Goal: Task Accomplishment & Management: Manage account settings

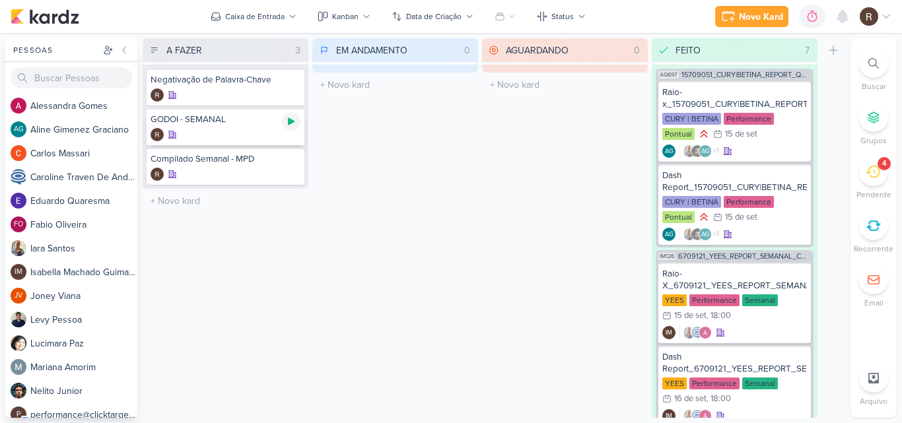
click at [292, 122] on icon at bounding box center [291, 121] width 7 height 7
click at [870, 163] on div "4" at bounding box center [873, 171] width 29 height 29
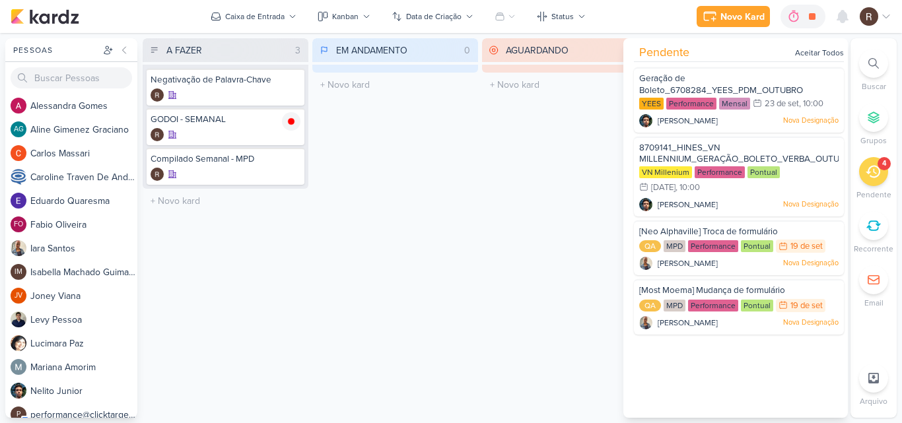
click at [539, 250] on div "AGUARDANDO 0 Mover Para Esquerda Mover Para Direita [GEOGRAPHIC_DATA] O título …" at bounding box center [565, 228] width 166 height 380
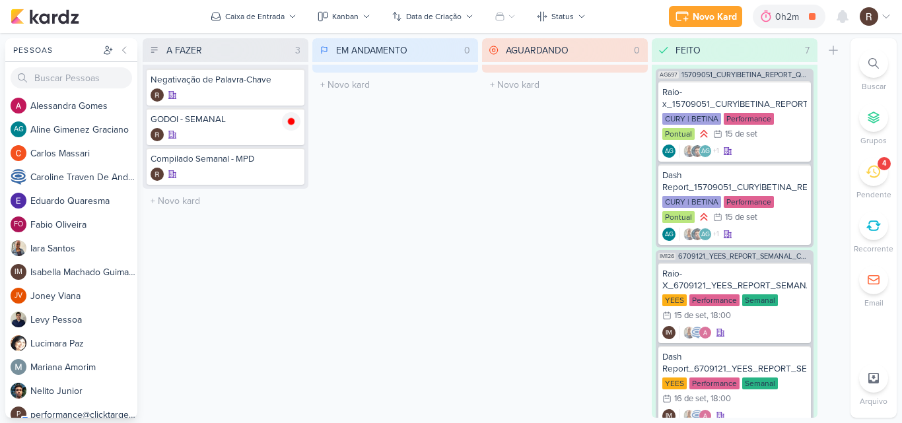
click at [524, 252] on div "AGUARDANDO 0 Mover Para Esquerda Mover Para Direita [GEOGRAPHIC_DATA] O título …" at bounding box center [565, 228] width 166 height 380
click at [877, 175] on icon at bounding box center [873, 171] width 15 height 15
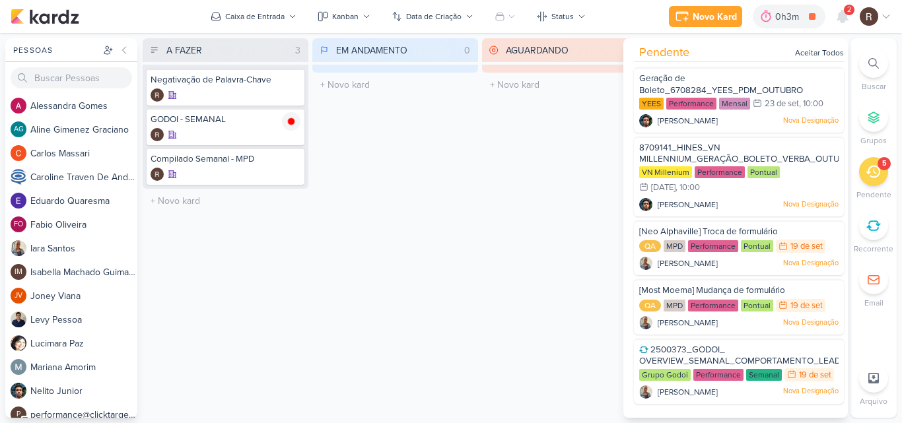
click at [497, 168] on div "AGUARDANDO 0 Mover Para Esquerda Mover Para Direita [GEOGRAPHIC_DATA] O título …" at bounding box center [565, 228] width 166 height 380
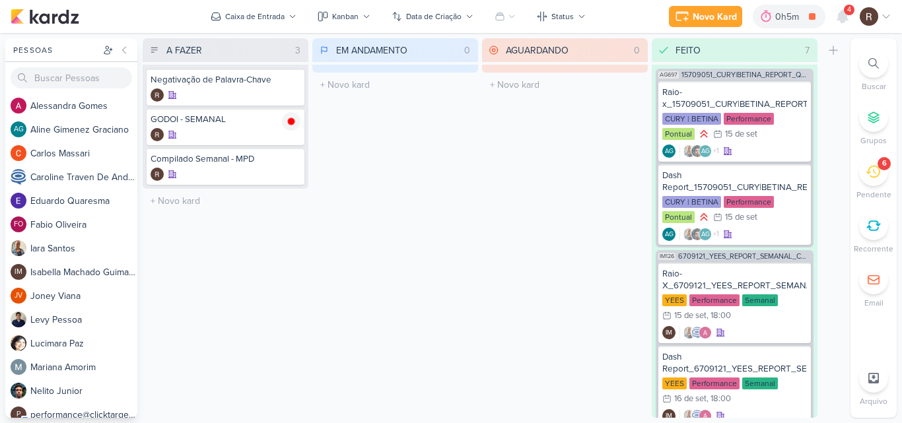
click at [550, 248] on div "AGUARDANDO 0 Mover Para Esquerda Mover Para Direita [GEOGRAPHIC_DATA] O título …" at bounding box center [565, 228] width 166 height 380
click at [867, 175] on icon at bounding box center [873, 171] width 15 height 15
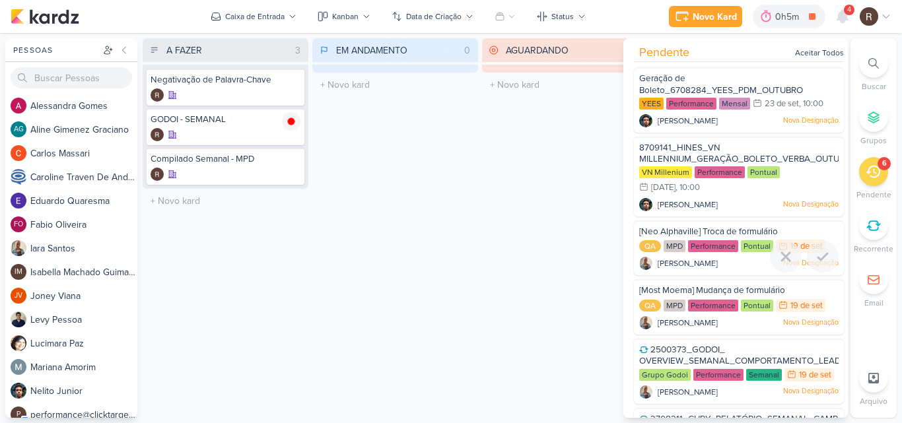
scroll to position [54, 0]
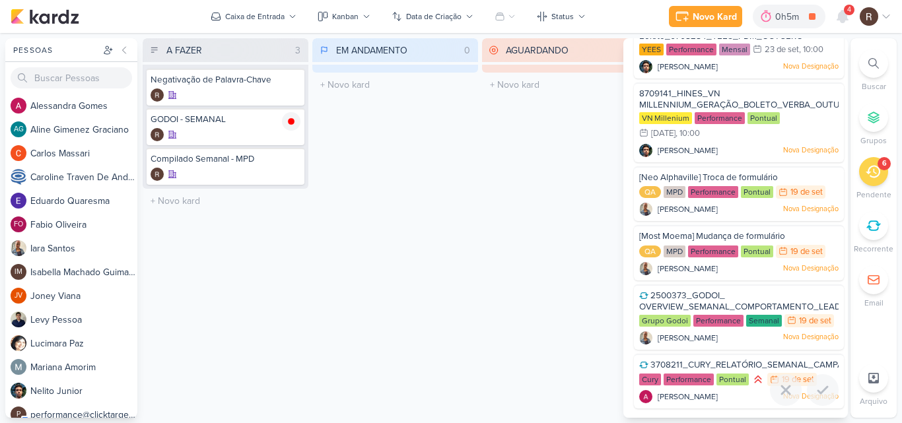
click at [740, 364] on span "3708211_CURY_RELATÓRIO_SEMANAL_CAMPANHA_CONTRATAÇÃO_RJ" at bounding box center [799, 365] width 296 height 11
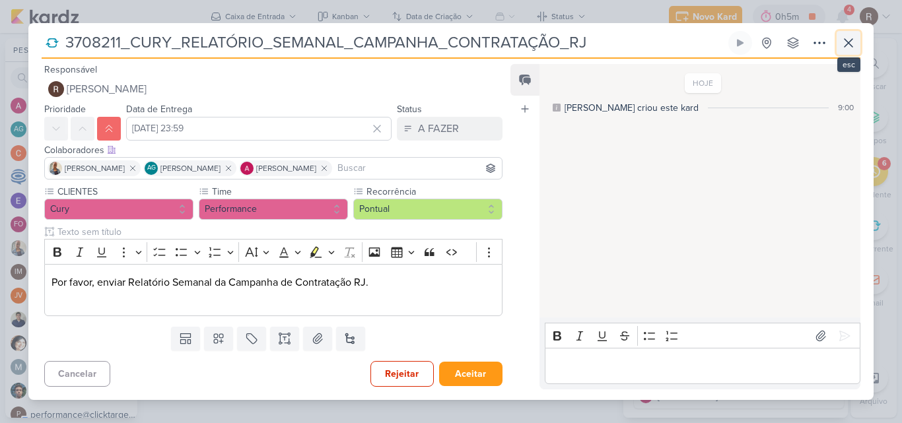
click at [846, 47] on icon at bounding box center [849, 43] width 16 height 16
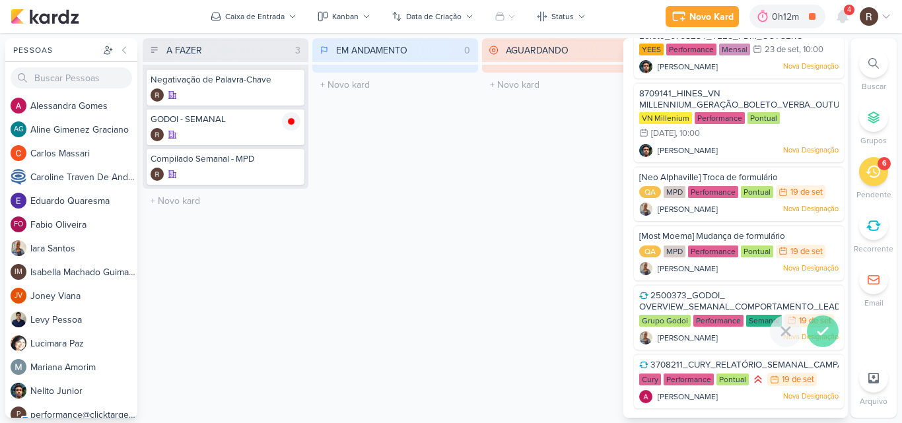
click at [819, 335] on icon at bounding box center [823, 332] width 16 height 16
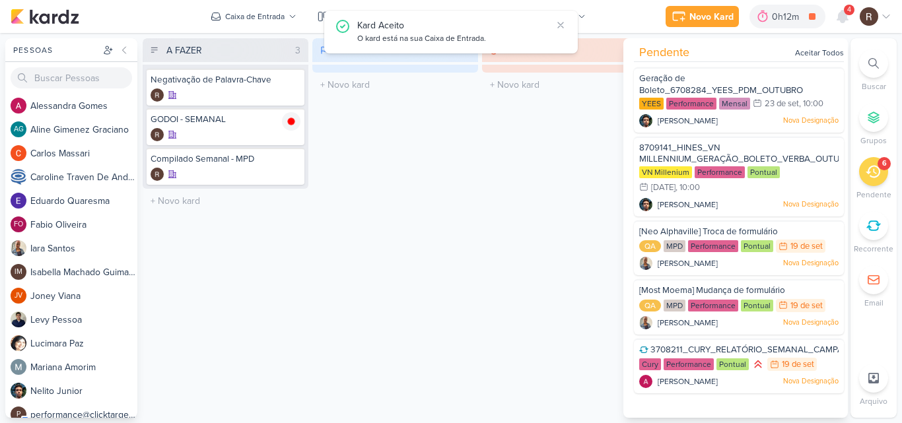
scroll to position [0, 0]
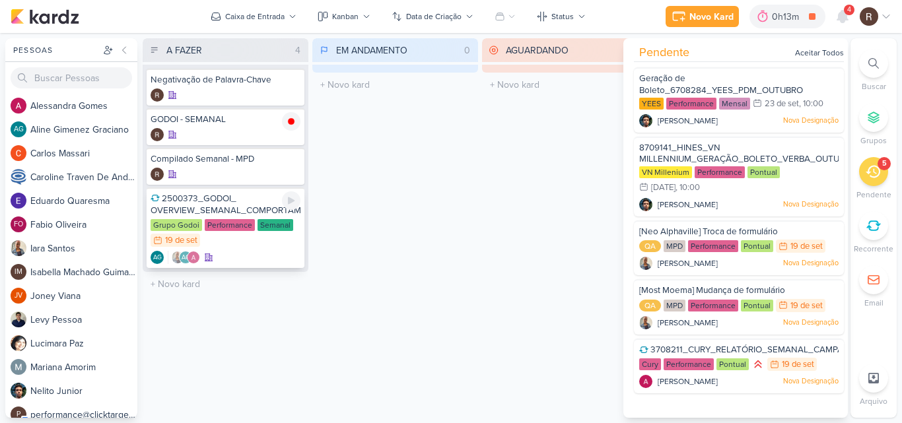
click at [231, 223] on div "Performance" at bounding box center [230, 225] width 50 height 12
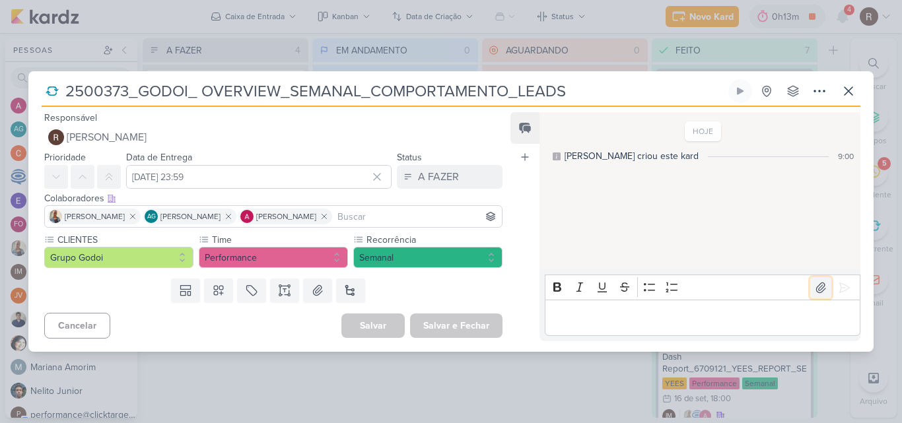
click at [818, 293] on icon at bounding box center [820, 287] width 13 height 13
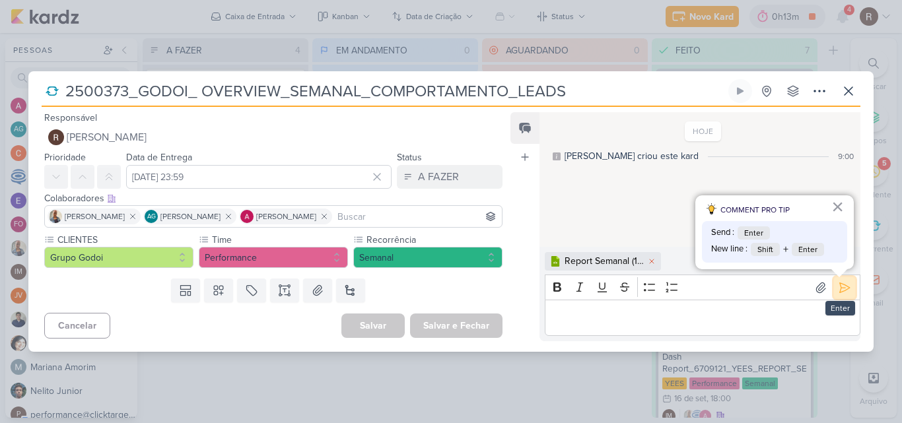
click at [844, 297] on button at bounding box center [844, 287] width 21 height 21
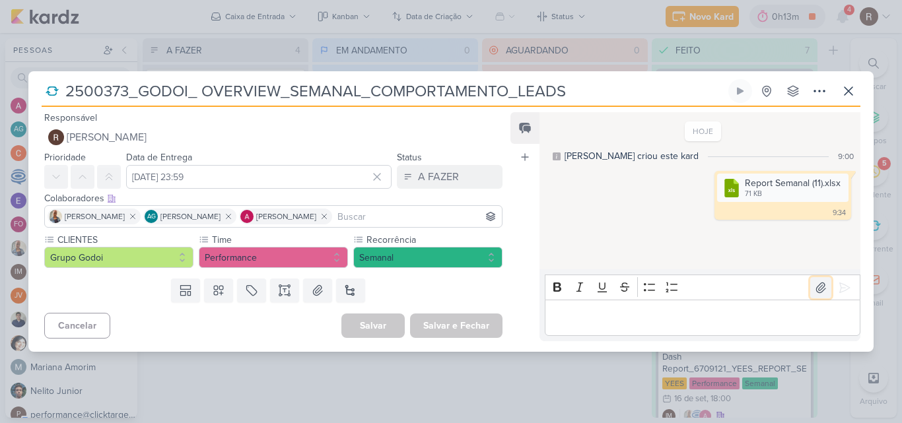
click at [816, 288] on icon at bounding box center [820, 287] width 13 height 13
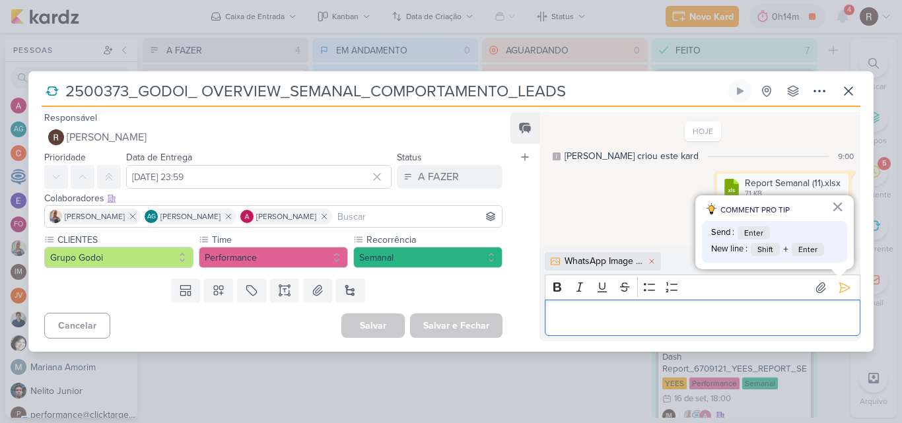
click at [581, 312] on p "Editor editing area: main" at bounding box center [703, 318] width 302 height 16
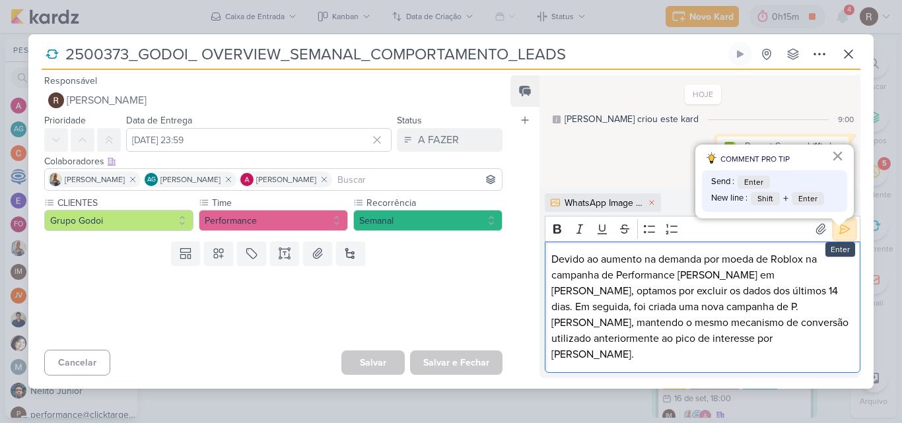
click at [838, 236] on icon at bounding box center [844, 229] width 13 height 13
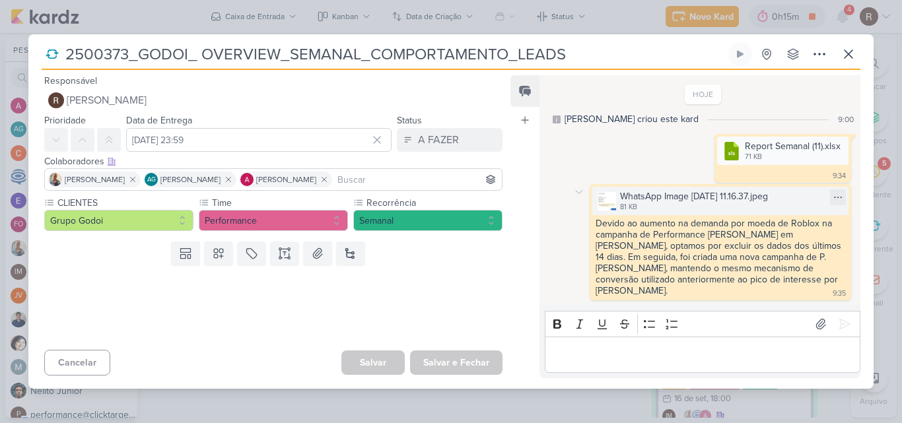
click at [605, 199] on img at bounding box center [607, 201] width 18 height 18
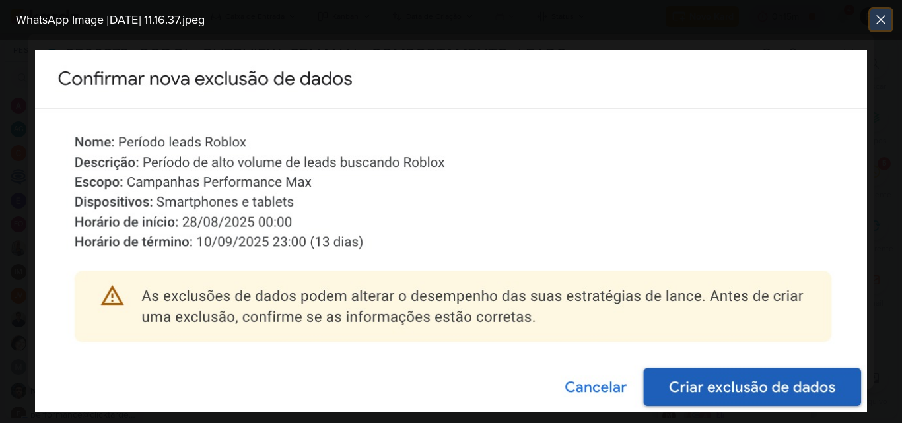
click at [874, 22] on icon at bounding box center [881, 20] width 16 height 16
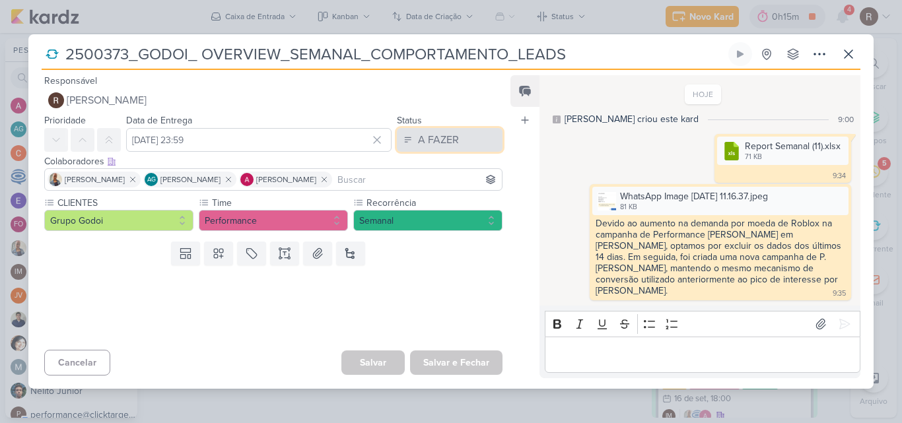
click at [454, 143] on button "A FAZER" at bounding box center [450, 140] width 106 height 24
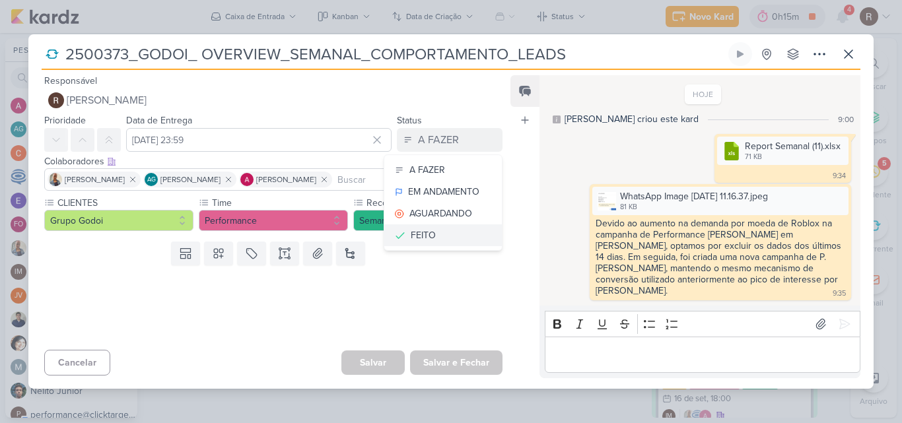
click at [425, 240] on div "FEITO" at bounding box center [423, 236] width 25 height 14
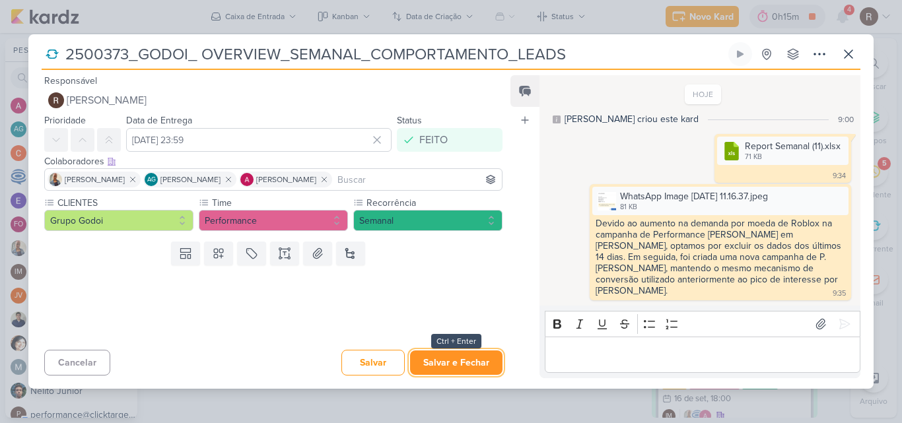
click at [460, 359] on button "Salvar e Fechar" at bounding box center [456, 363] width 92 height 24
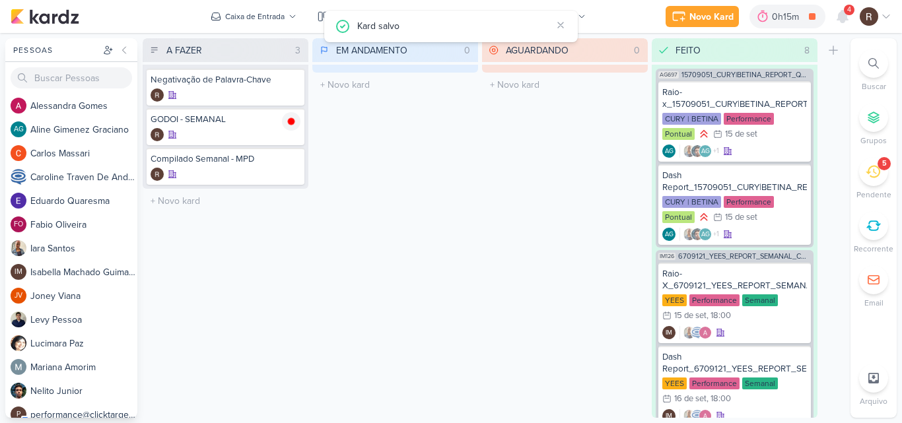
click at [875, 176] on icon at bounding box center [873, 171] width 15 height 15
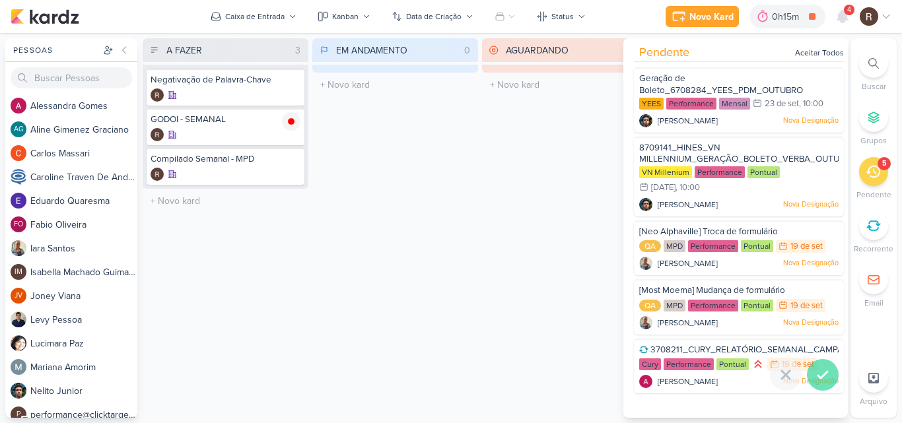
click at [818, 378] on icon at bounding box center [822, 375] width 9 height 7
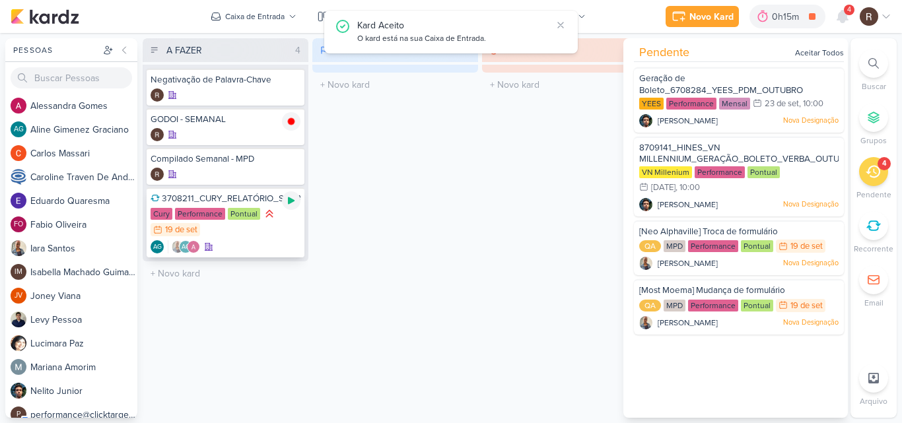
click at [289, 205] on icon at bounding box center [291, 201] width 11 height 11
click at [396, 280] on div "EM ANDAMENTO 0 Mover Para Esquerda Mover Para Direita [GEOGRAPHIC_DATA] O títul…" at bounding box center [395, 228] width 166 height 380
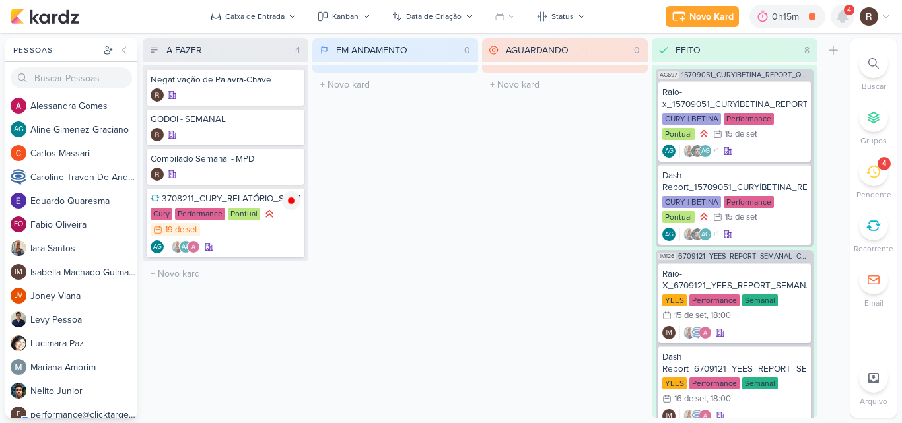
click at [843, 22] on icon at bounding box center [843, 17] width 11 height 12
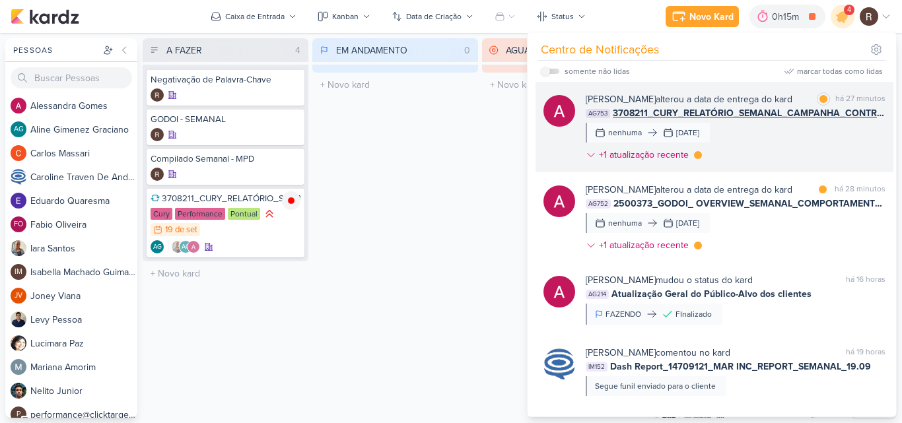
click at [857, 144] on div "[PERSON_NAME] alterou a data de entrega do kard marcar como lida há 27 minutos …" at bounding box center [736, 129] width 300 height 75
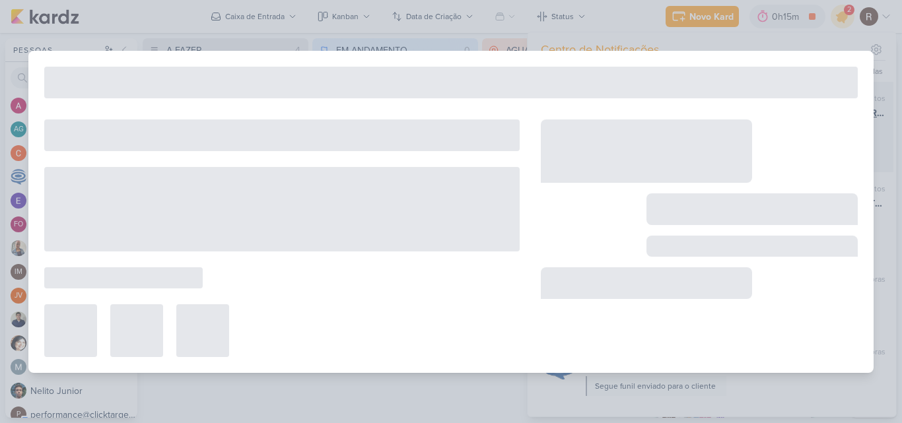
type input "3708211_CURY_RELATÓRIO_SEMANAL_CAMPANHA_CONTRATAÇÃO_RJ"
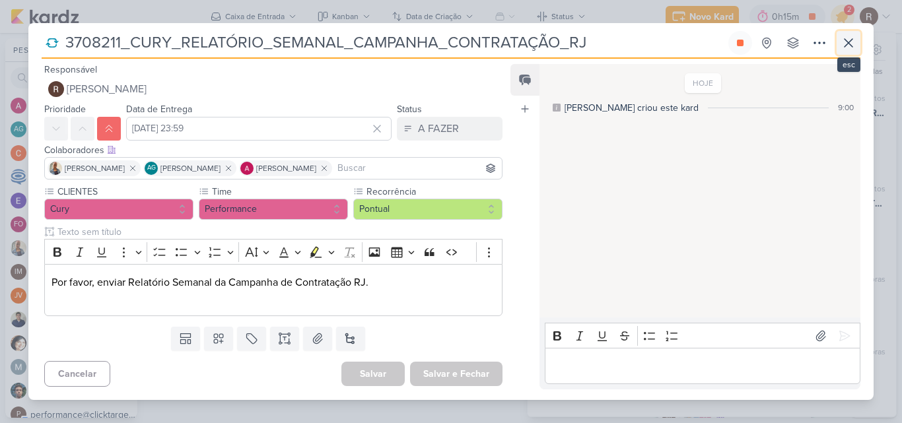
click at [853, 48] on icon at bounding box center [849, 43] width 16 height 16
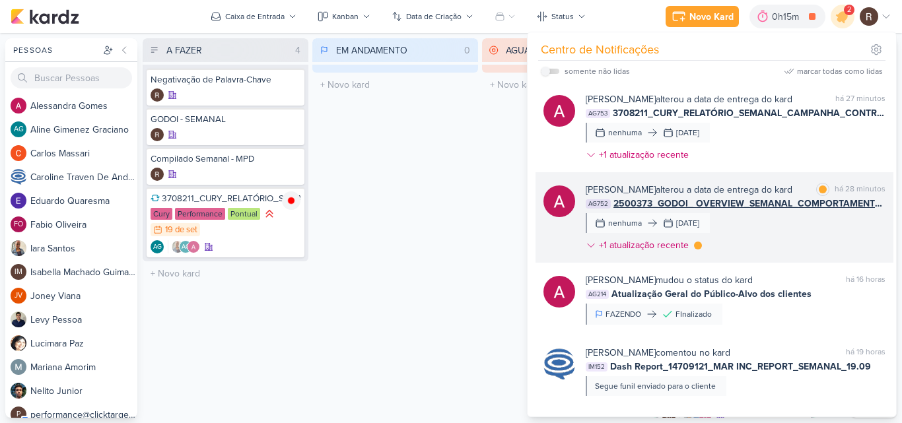
click at [777, 242] on div "[PERSON_NAME] alterou a data de entrega do kard marcar como lida há 28 minutos …" at bounding box center [736, 220] width 300 height 75
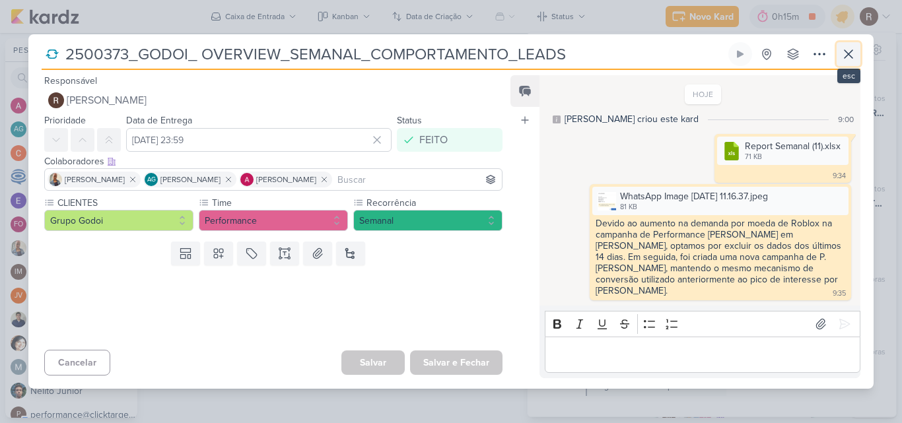
click at [849, 61] on icon at bounding box center [849, 54] width 16 height 16
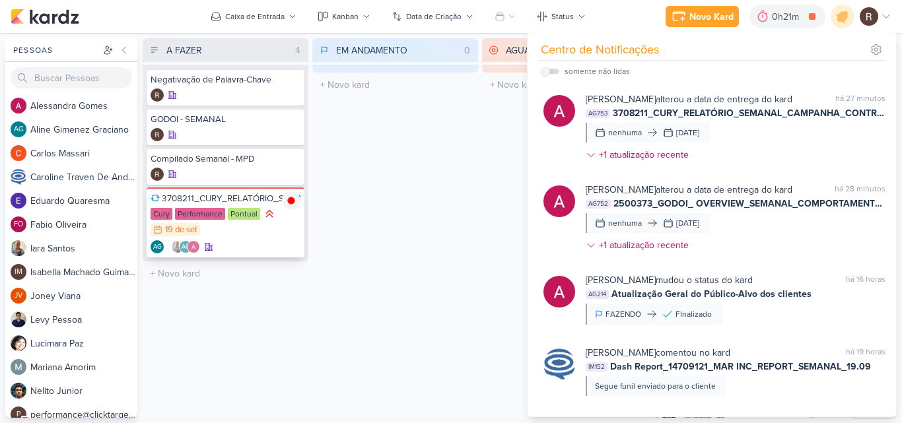
click at [282, 244] on div "AG AG" at bounding box center [226, 246] width 150 height 13
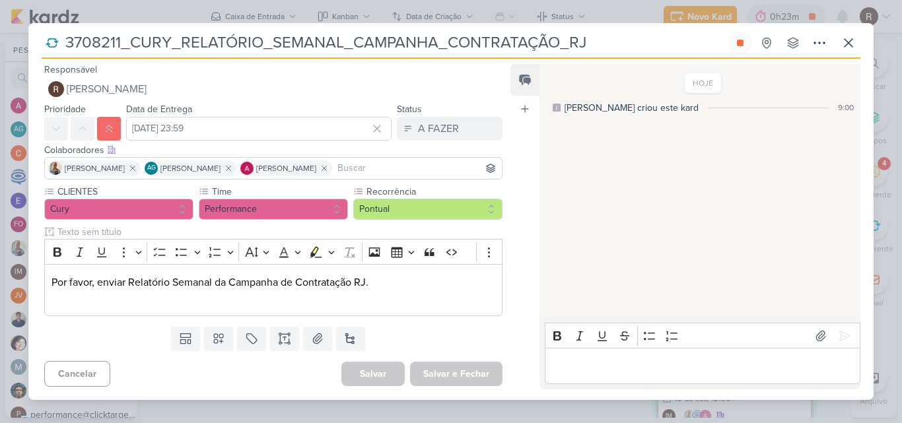
click at [594, 361] on p "Editor editing area: main" at bounding box center [703, 367] width 302 height 16
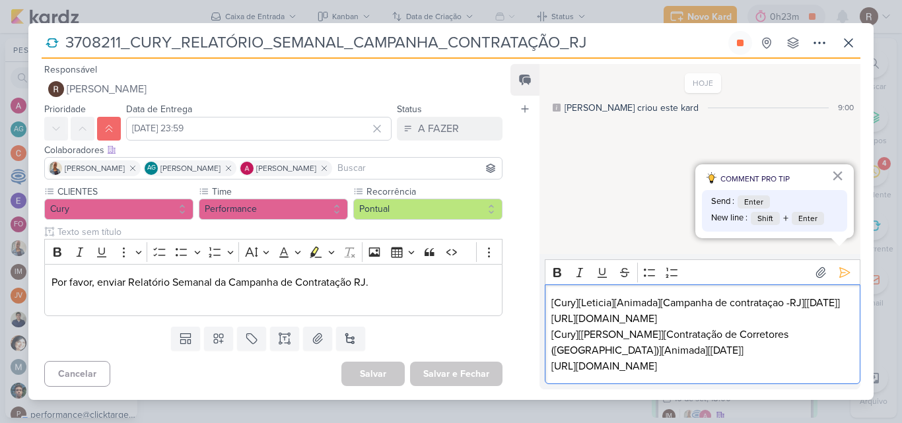
click at [844, 319] on p "[URL][DOMAIN_NAME]" at bounding box center [703, 319] width 302 height 16
click at [845, 369] on p "[URL][DOMAIN_NAME]" at bounding box center [703, 367] width 302 height 16
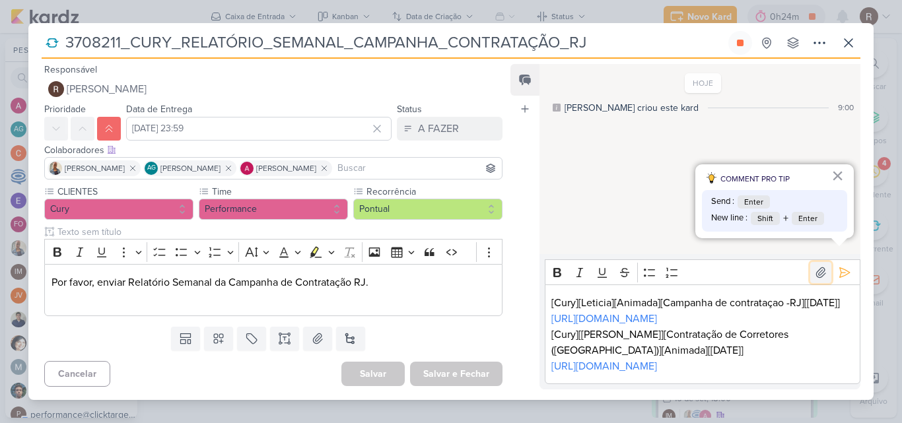
click at [810, 262] on button at bounding box center [820, 272] width 21 height 21
click at [840, 268] on icon at bounding box center [845, 273] width 10 height 10
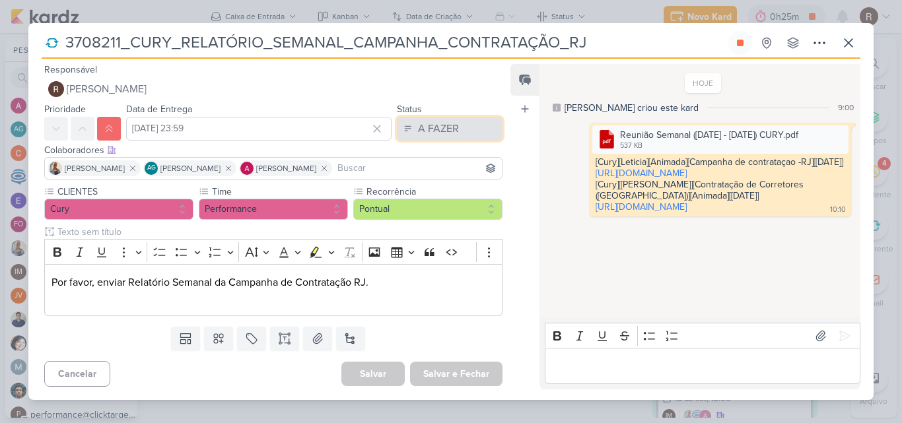
click at [438, 127] on div "A FAZER" at bounding box center [438, 129] width 41 height 16
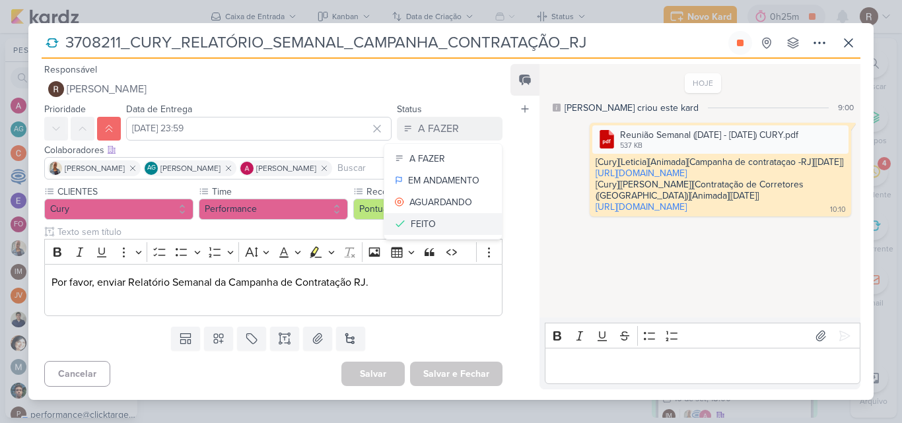
click at [423, 229] on div "FEITO" at bounding box center [423, 224] width 25 height 14
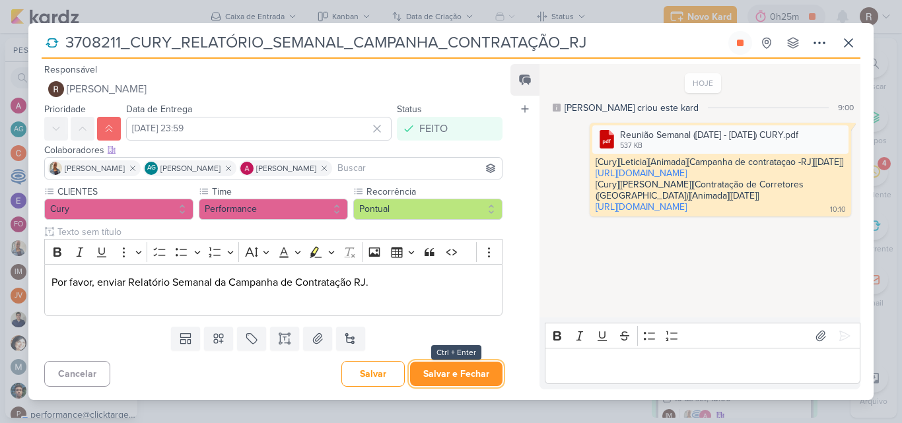
click at [483, 379] on button "Salvar e Fechar" at bounding box center [456, 374] width 92 height 24
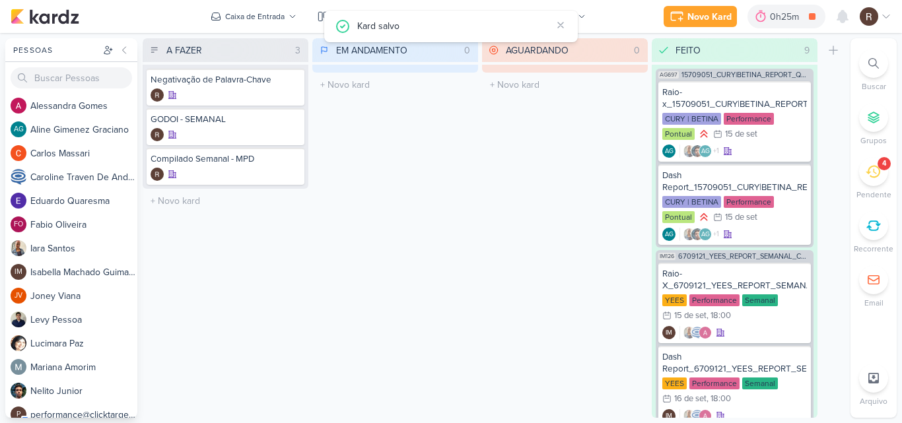
click at [865, 176] on div "4" at bounding box center [873, 171] width 29 height 29
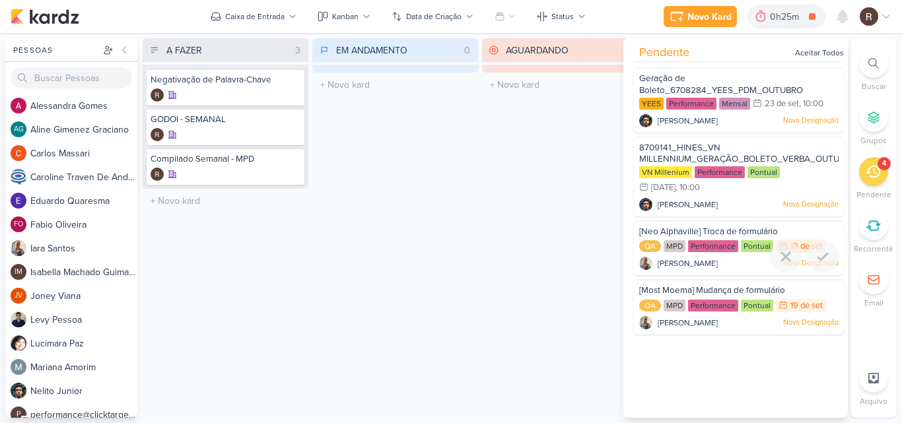
click at [699, 238] on div "[Neo Alphaville] Troca de formulário" at bounding box center [738, 233] width 199 height 15
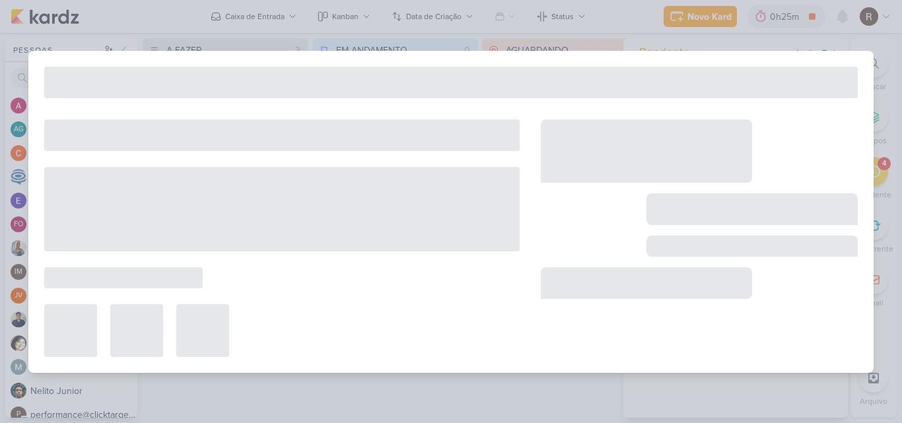
type input "[Neo Alphaville] Troca de formulário"
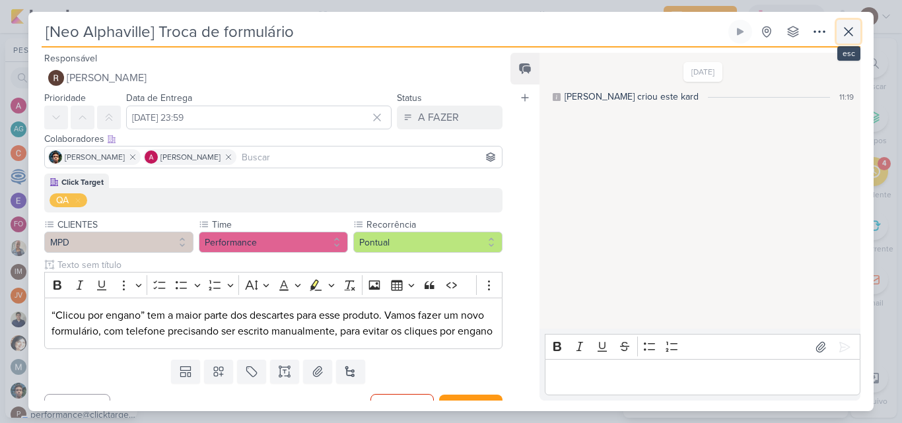
click at [841, 33] on icon at bounding box center [849, 32] width 16 height 16
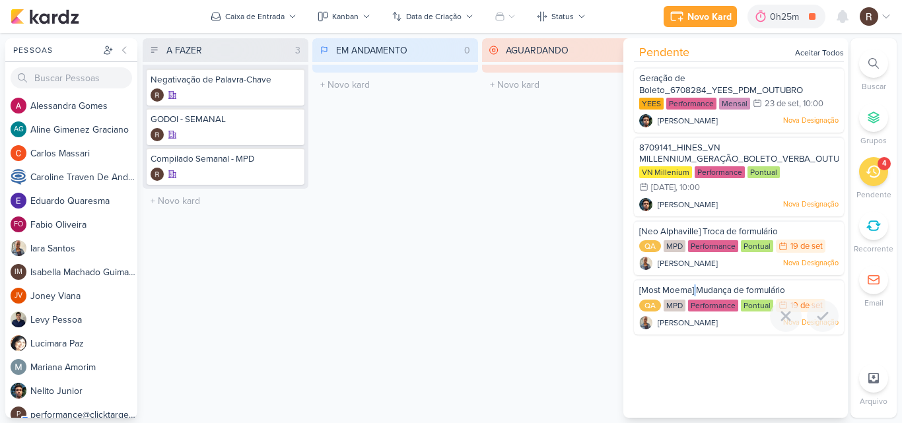
click at [695, 295] on span "[Most Moema] Mudança de formulário" at bounding box center [712, 290] width 146 height 11
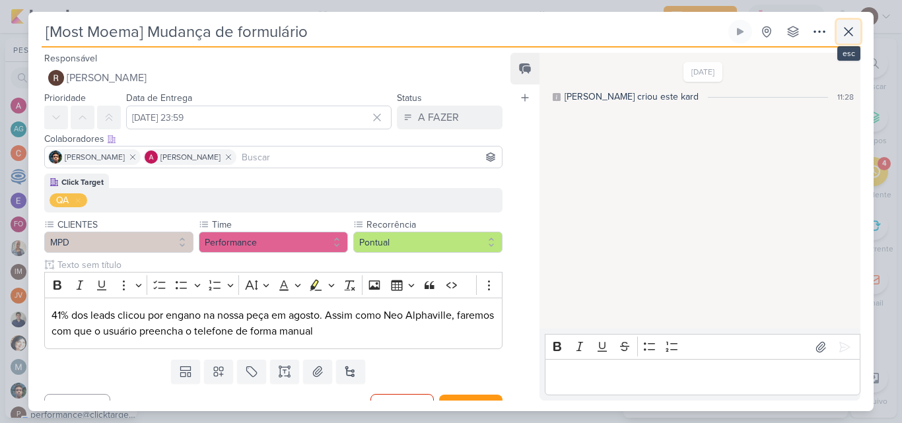
click at [845, 30] on icon at bounding box center [849, 32] width 16 height 16
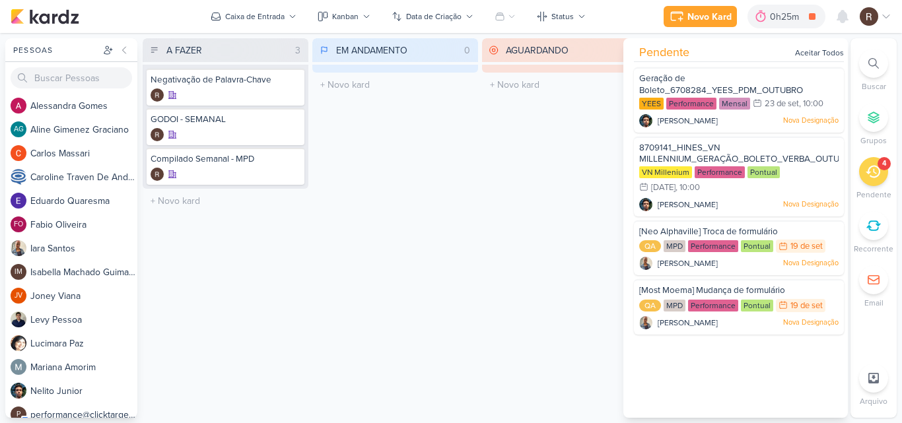
click at [578, 182] on div "AGUARDANDO 0 Mover Para Esquerda Mover Para Direita [GEOGRAPHIC_DATA] O título …" at bounding box center [565, 228] width 166 height 380
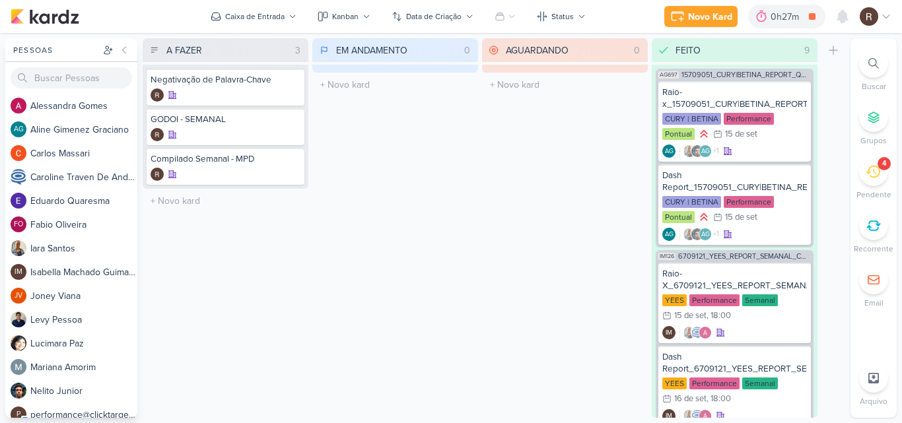
click at [863, 168] on div "4" at bounding box center [873, 171] width 29 height 29
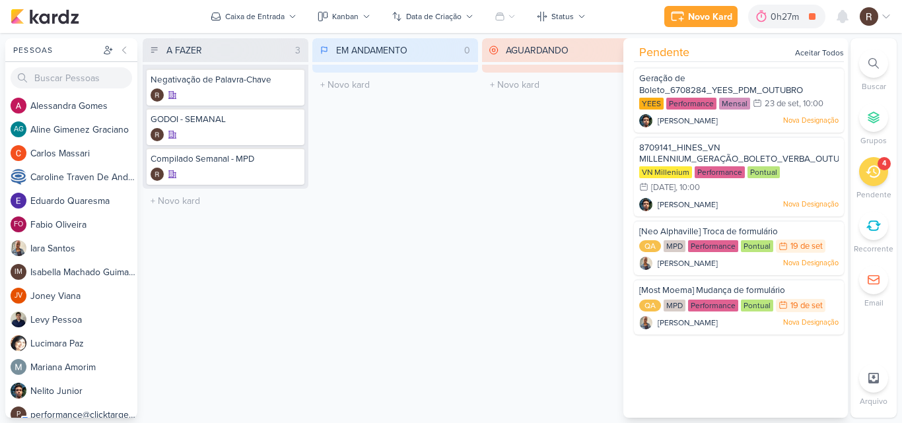
click at [435, 199] on div "EM ANDAMENTO 0 Mover Para Esquerda Mover Para Direita [GEOGRAPHIC_DATA] O títul…" at bounding box center [395, 228] width 166 height 380
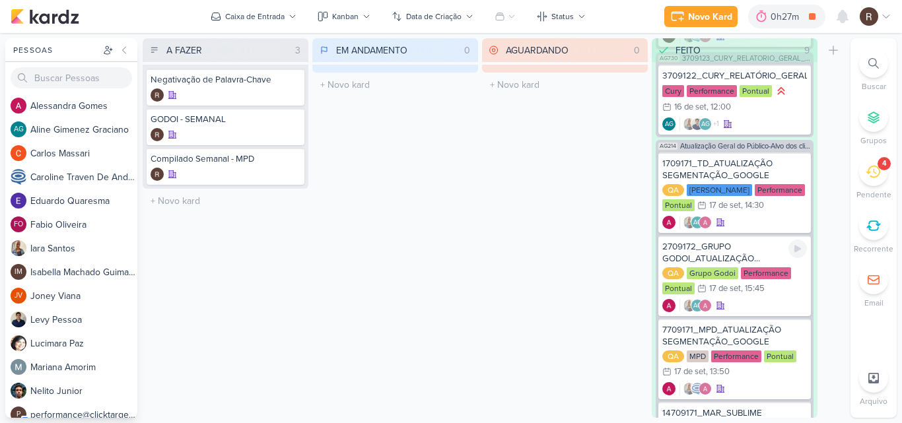
scroll to position [1176, 0]
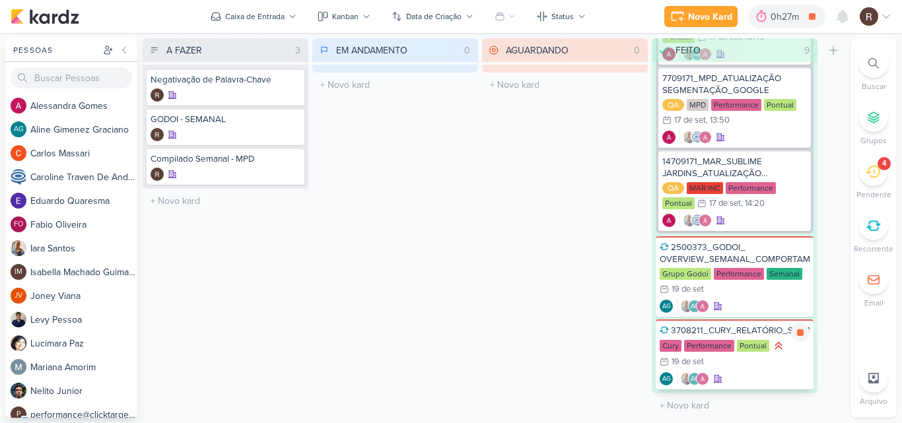
click at [734, 338] on div "3708211_CURY_RELATÓRIO_SEMANAL_CAMPANHA_CONTRATAÇÃO_RJ Cury Performance Pontual…" at bounding box center [735, 355] width 158 height 70
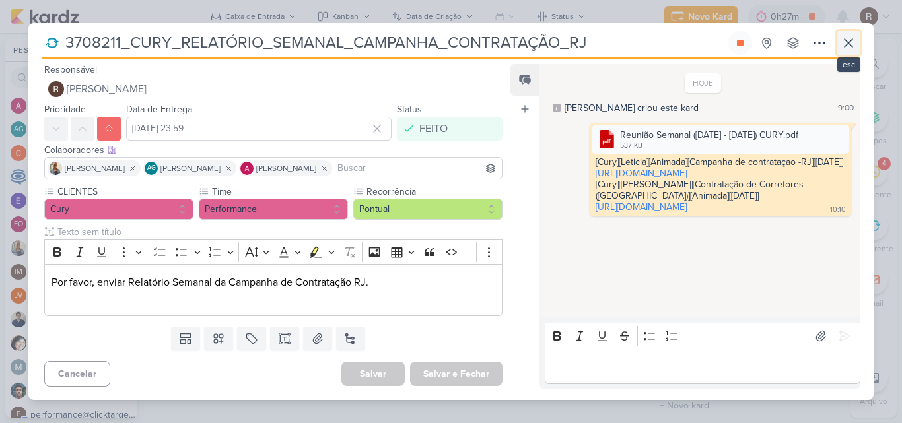
click at [853, 37] on icon at bounding box center [849, 43] width 16 height 16
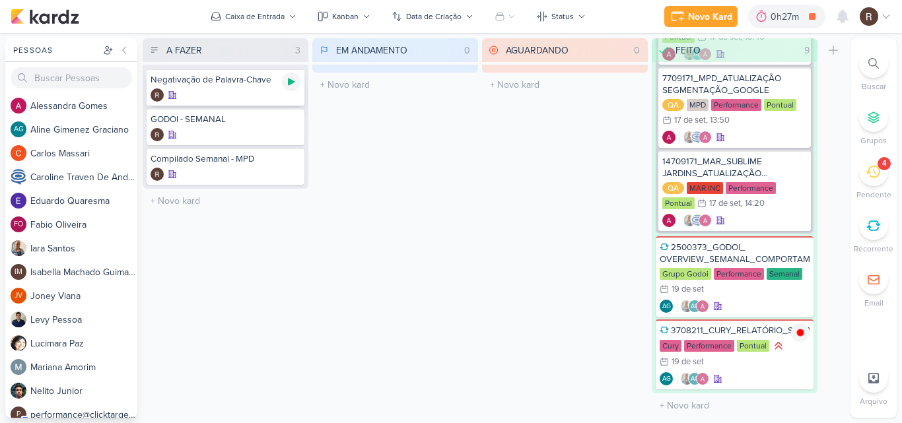
click at [289, 81] on icon at bounding box center [291, 82] width 7 height 7
